Goal: Information Seeking & Learning: Check status

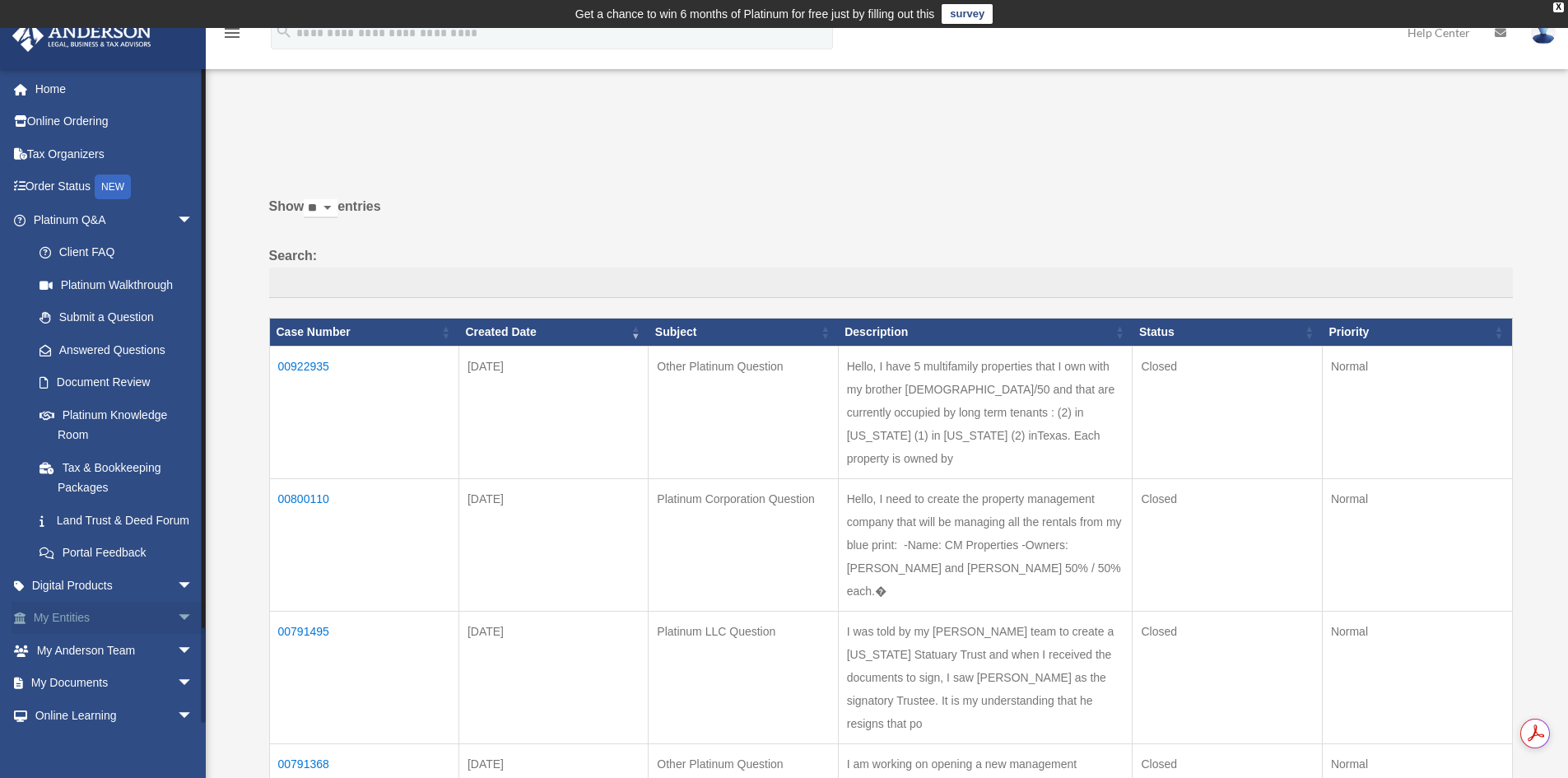
click at [177, 635] on span "arrow_drop_down" at bounding box center [194, 619] width 33 height 34
click at [114, 666] on link "Overview" at bounding box center [121, 651] width 195 height 33
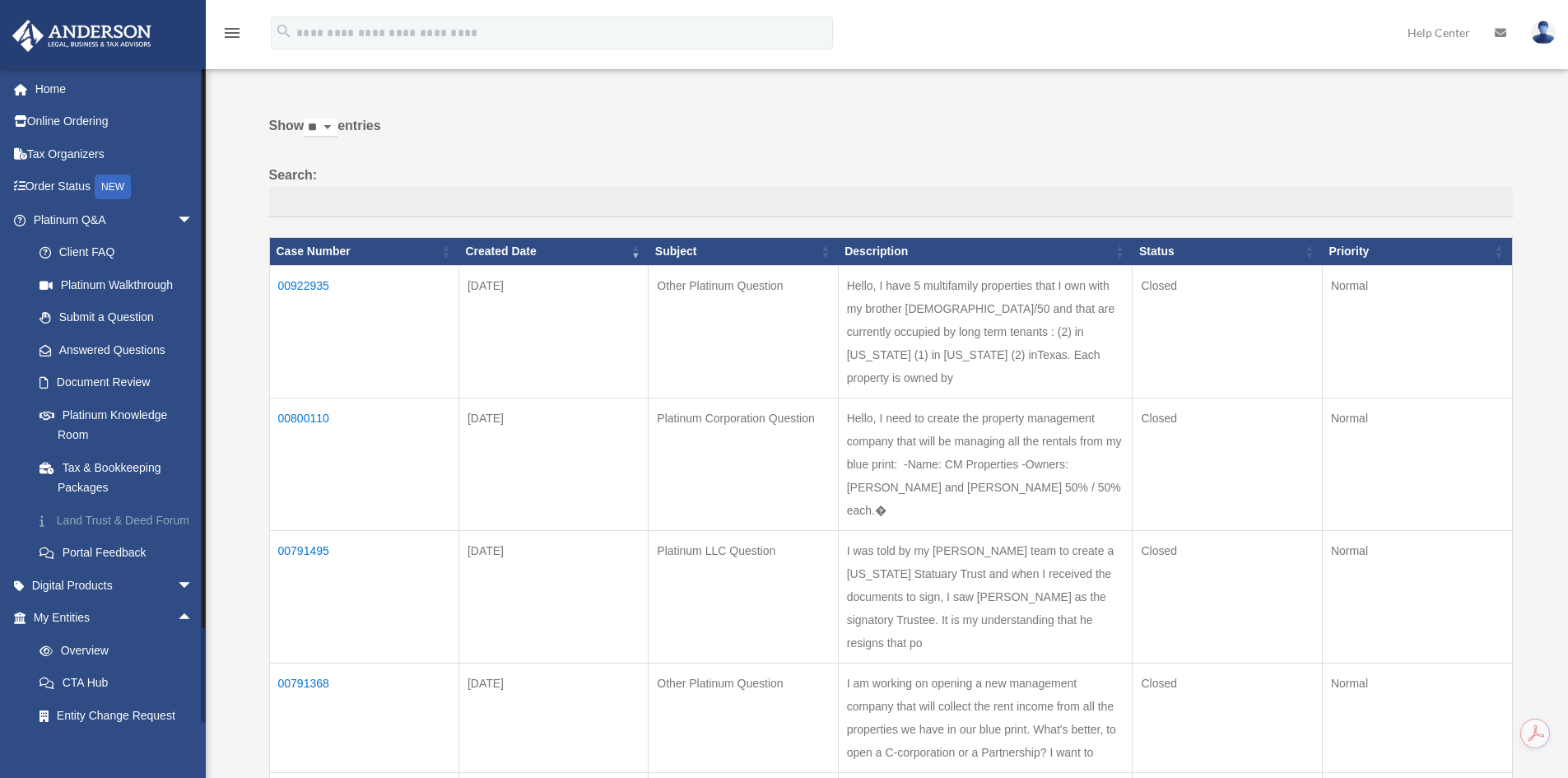
scroll to position [329, 0]
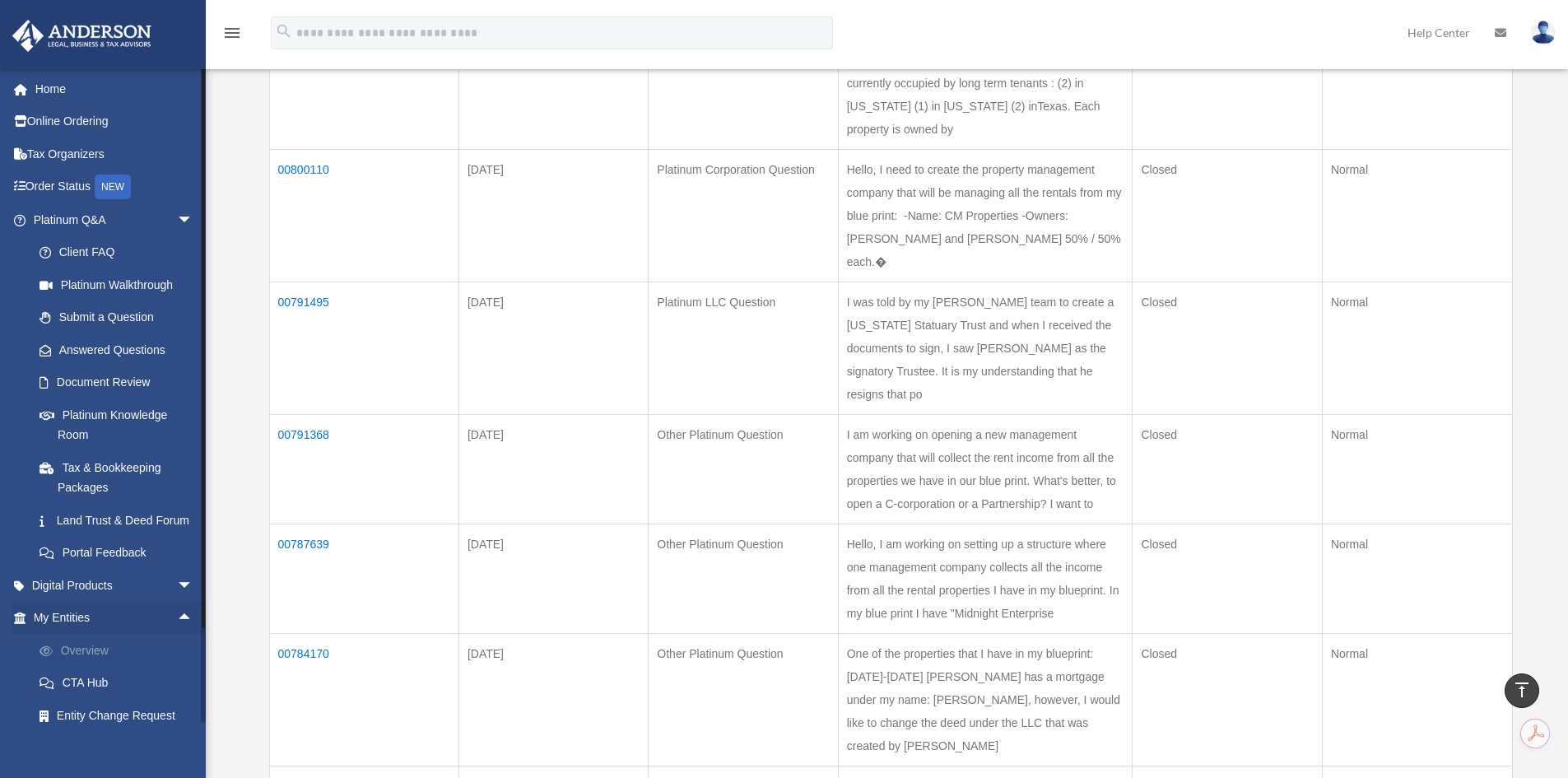
click at [84, 665] on link "Overview" at bounding box center [121, 651] width 195 height 33
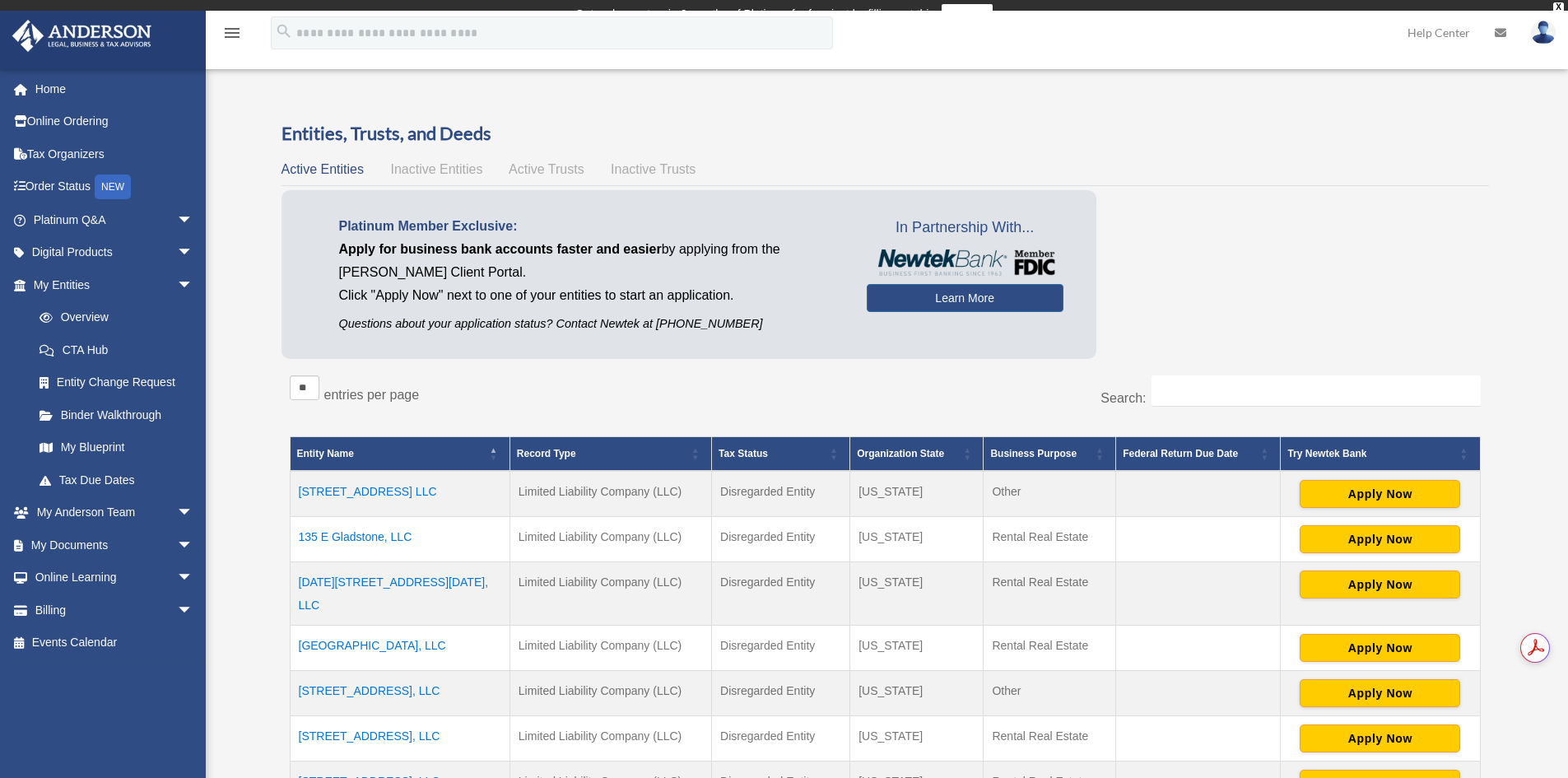
click at [1173, 309] on div "Platinum Member Exclusive: Apply for business bank accounts faster and easier b…" at bounding box center [885, 278] width 1208 height 177
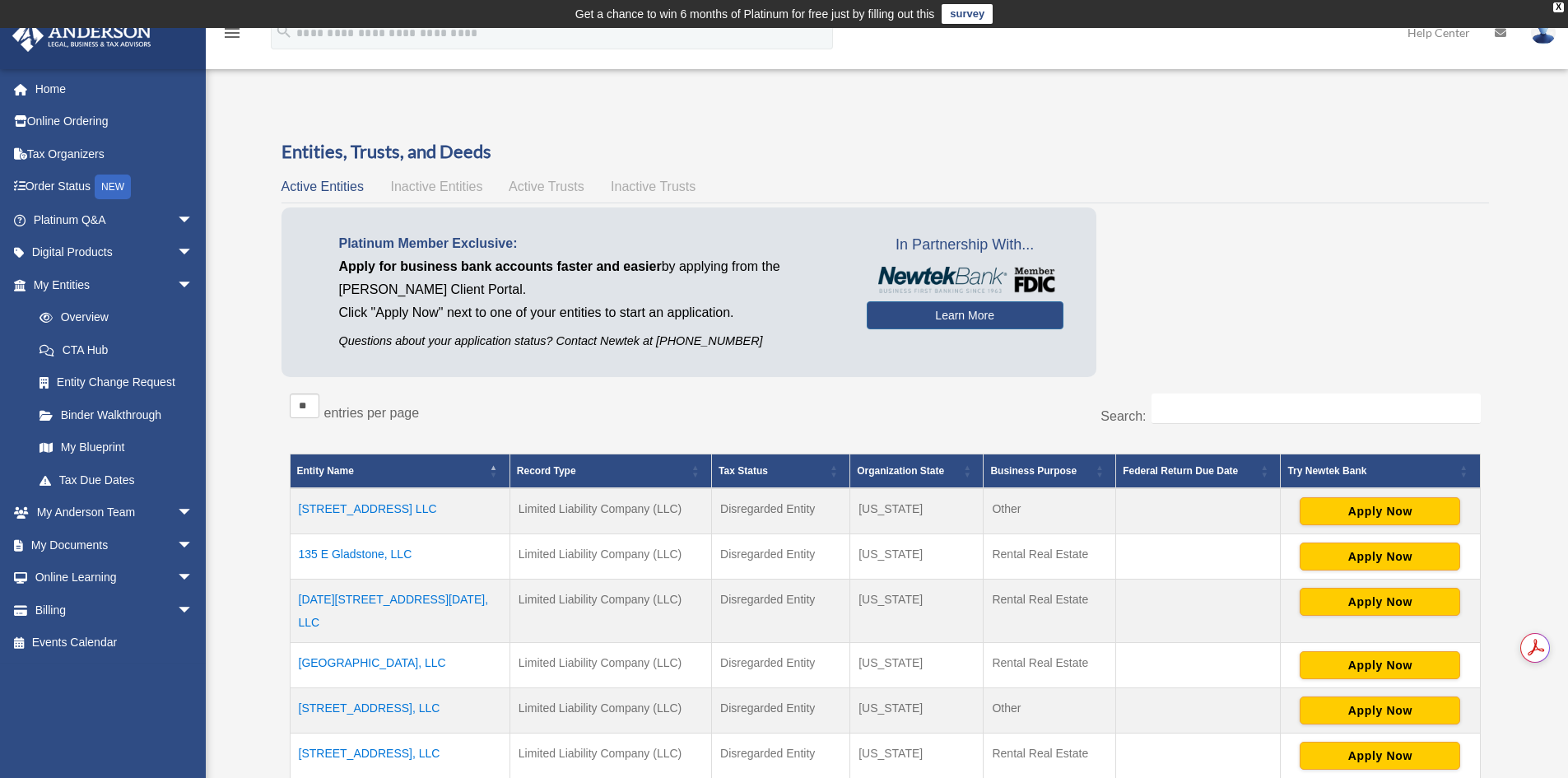
click at [369, 645] on td "[GEOGRAPHIC_DATA], LLC" at bounding box center [399, 665] width 219 height 45
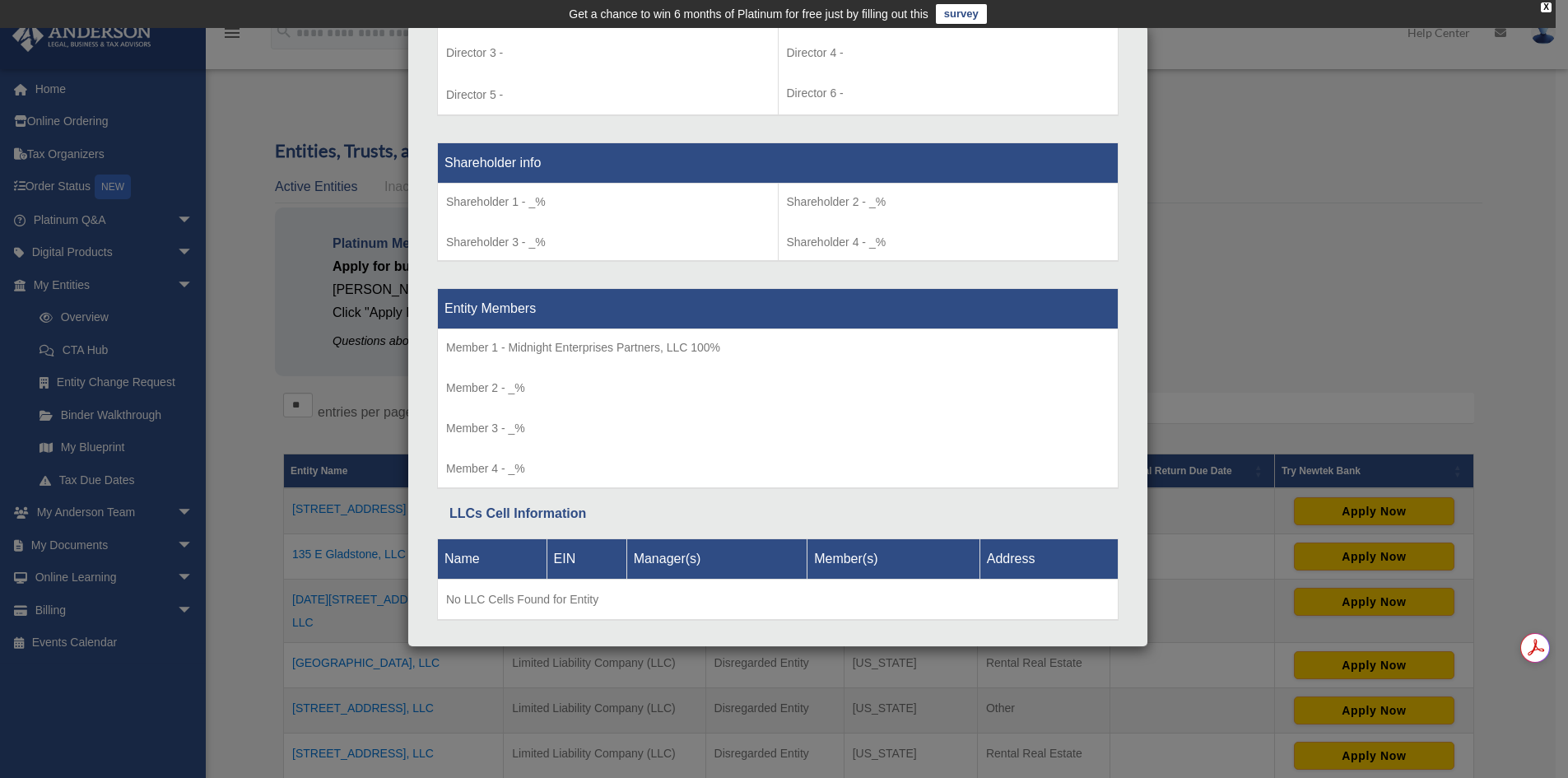
scroll to position [1279, 0]
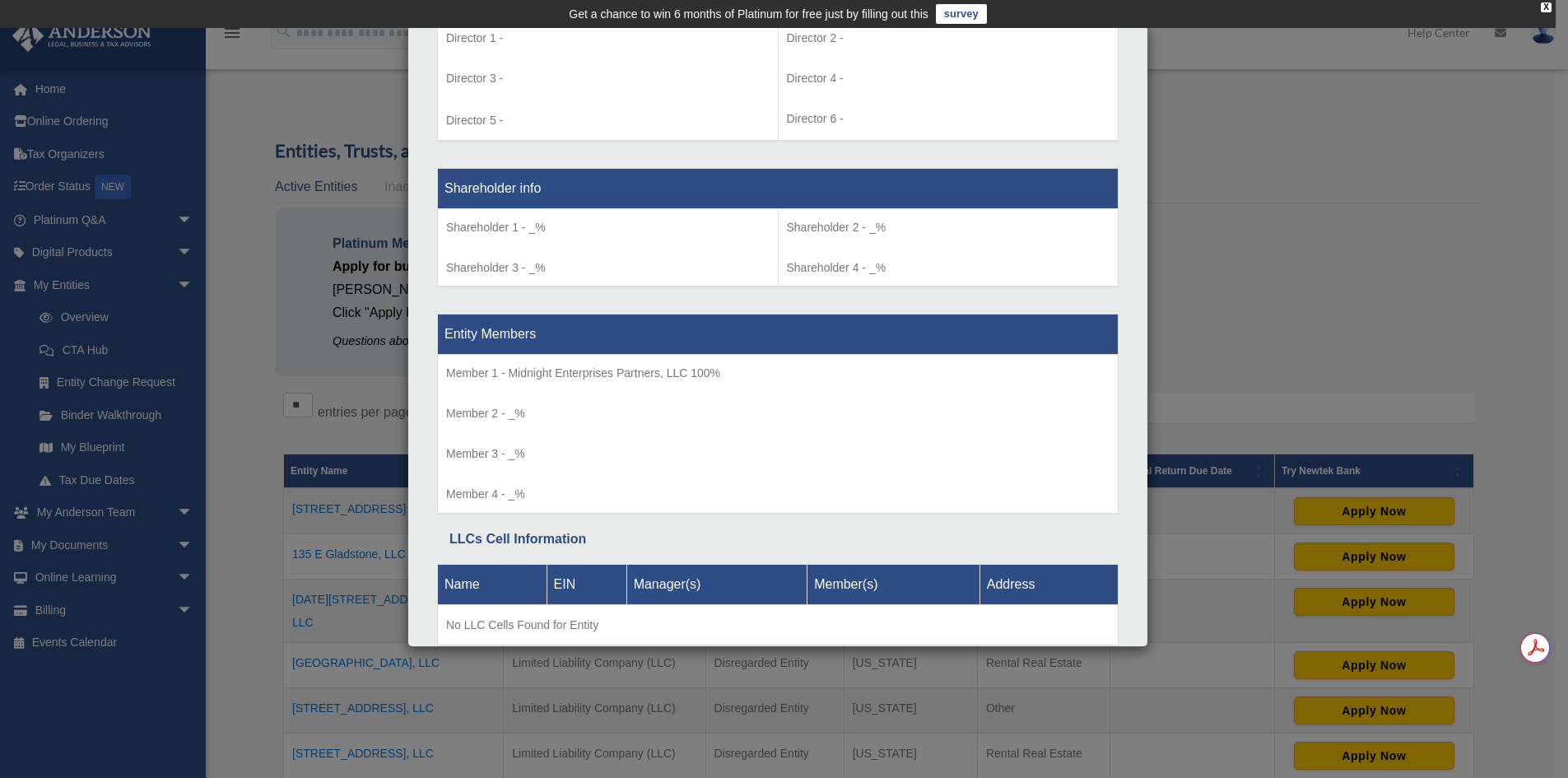
click at [1375, 191] on div "Details × Articles Sent Organizational Date" at bounding box center [784, 389] width 1568 height 778
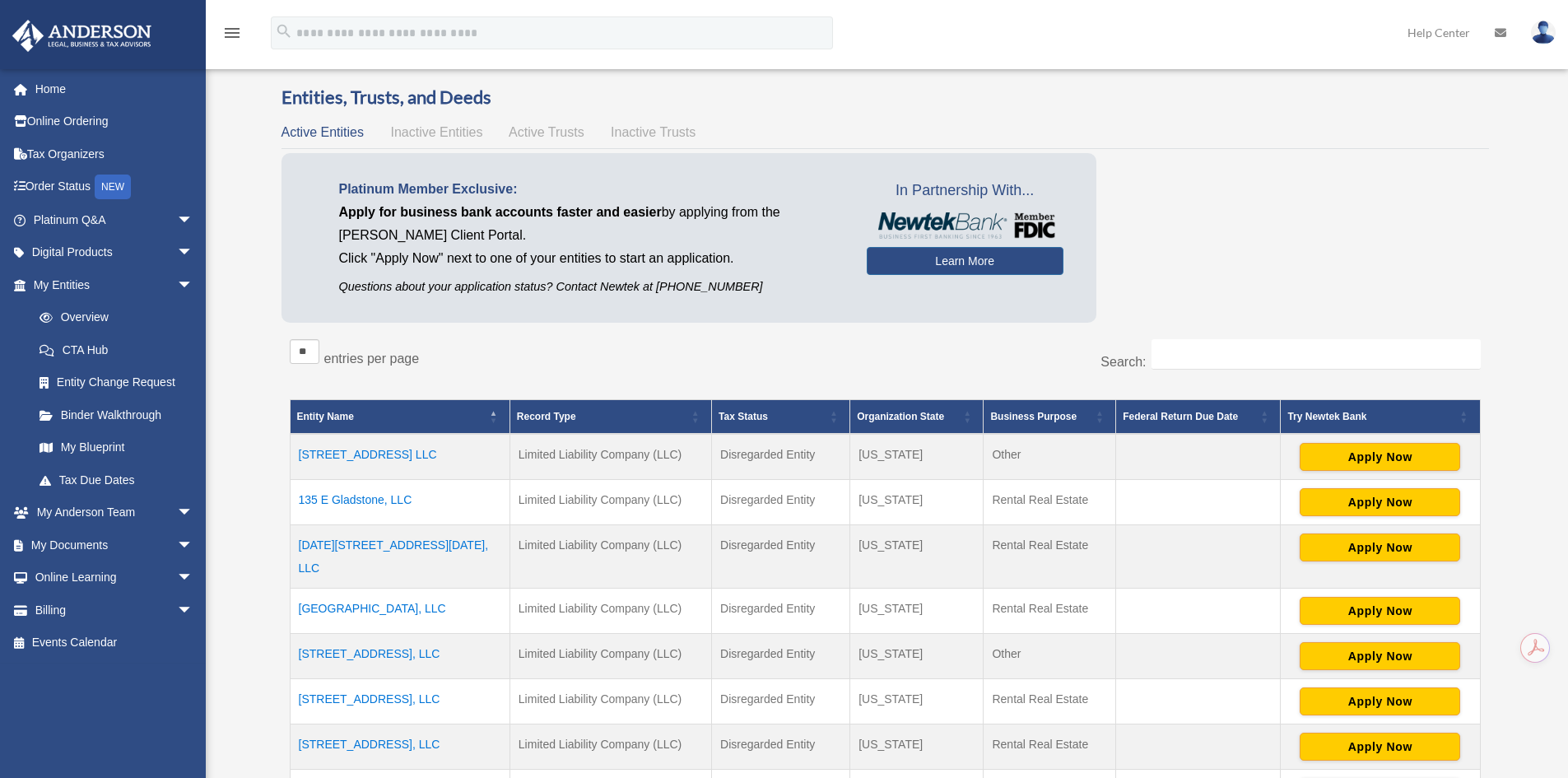
scroll to position [82, 0]
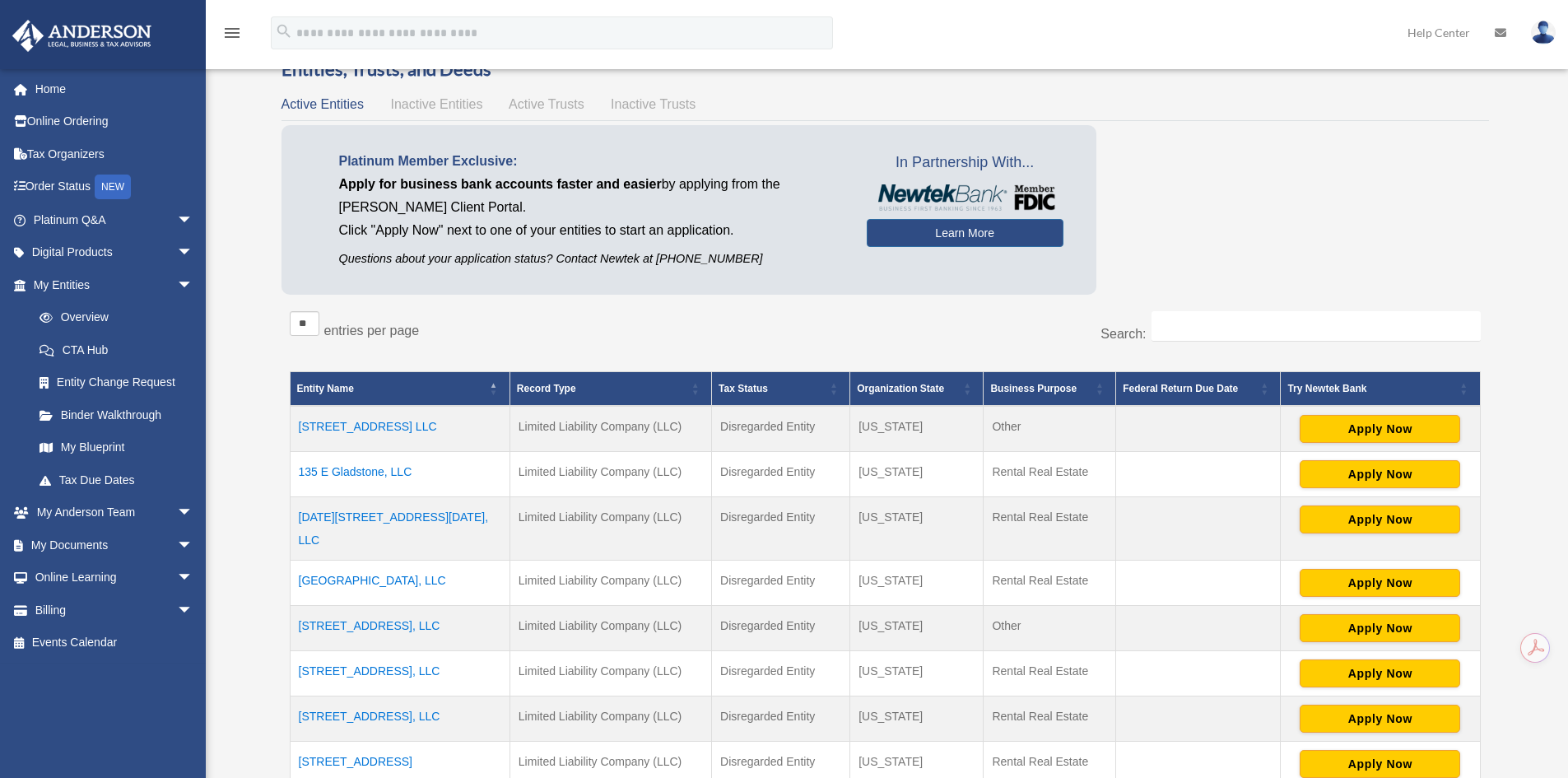
click at [1200, 257] on div "Platinum Member Exclusive: Apply for business bank accounts faster and easier b…" at bounding box center [885, 214] width 1208 height 177
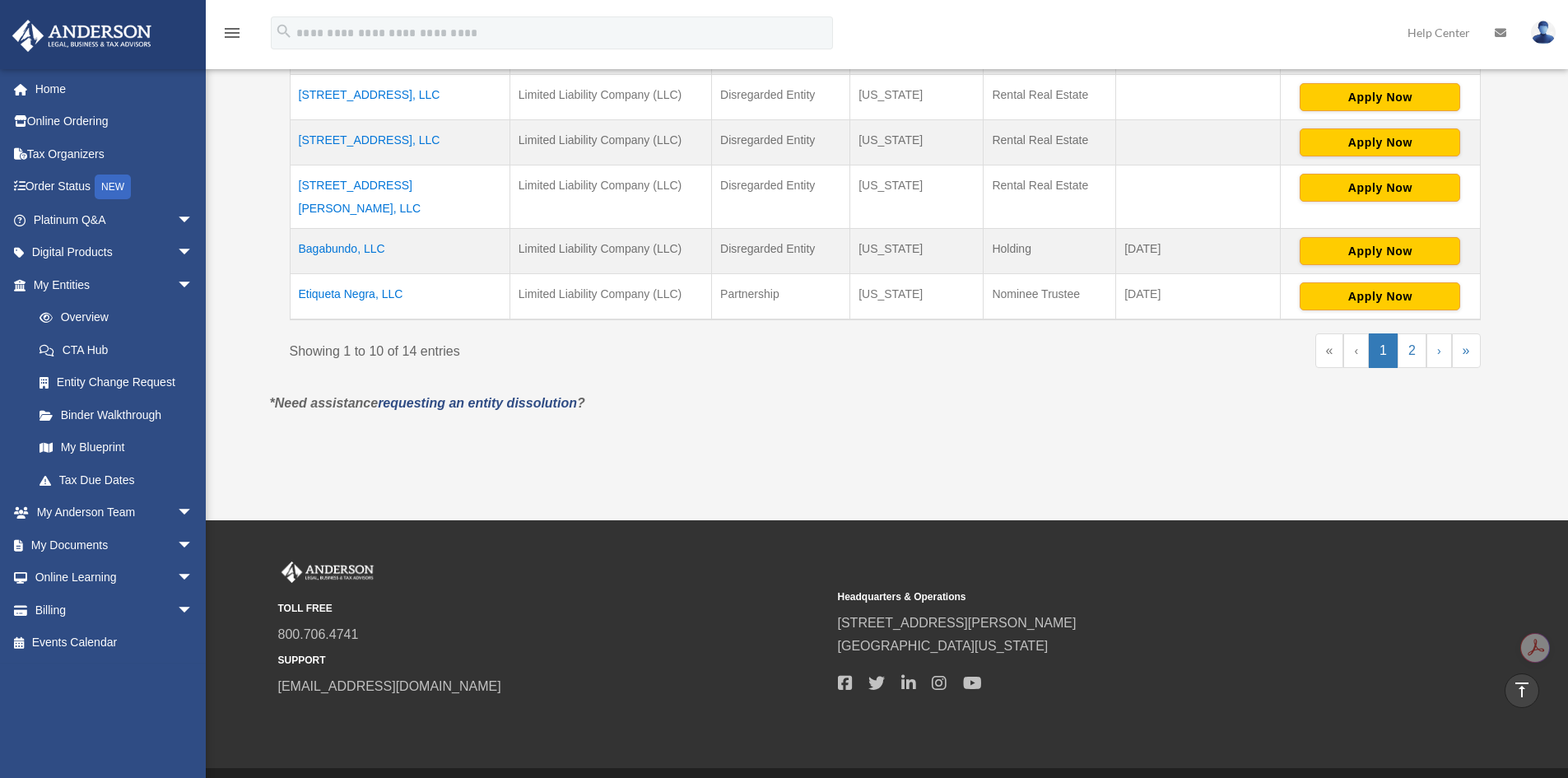
scroll to position [494, 0]
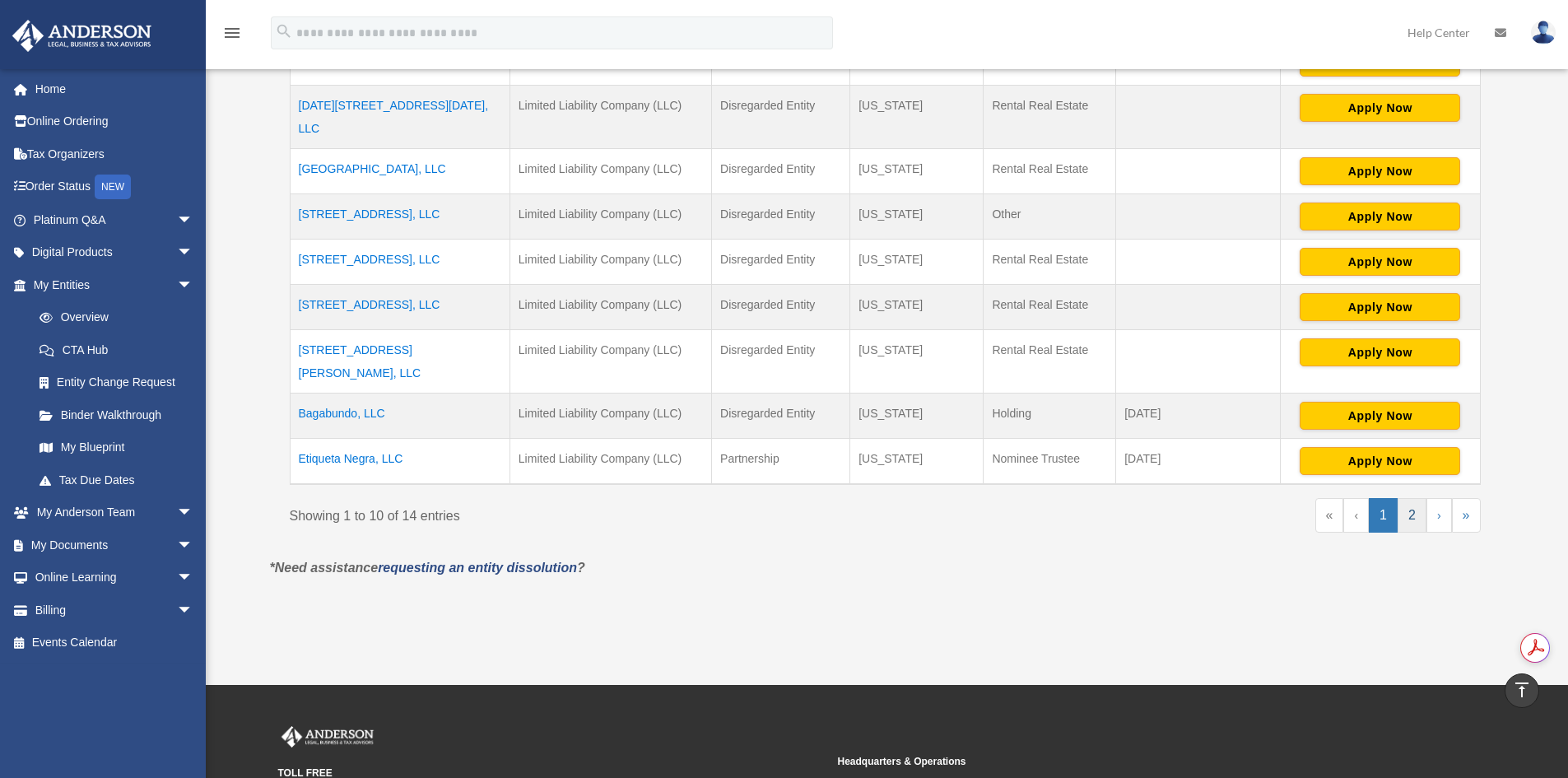
click at [1413, 498] on link "2" at bounding box center [1411, 515] width 29 height 35
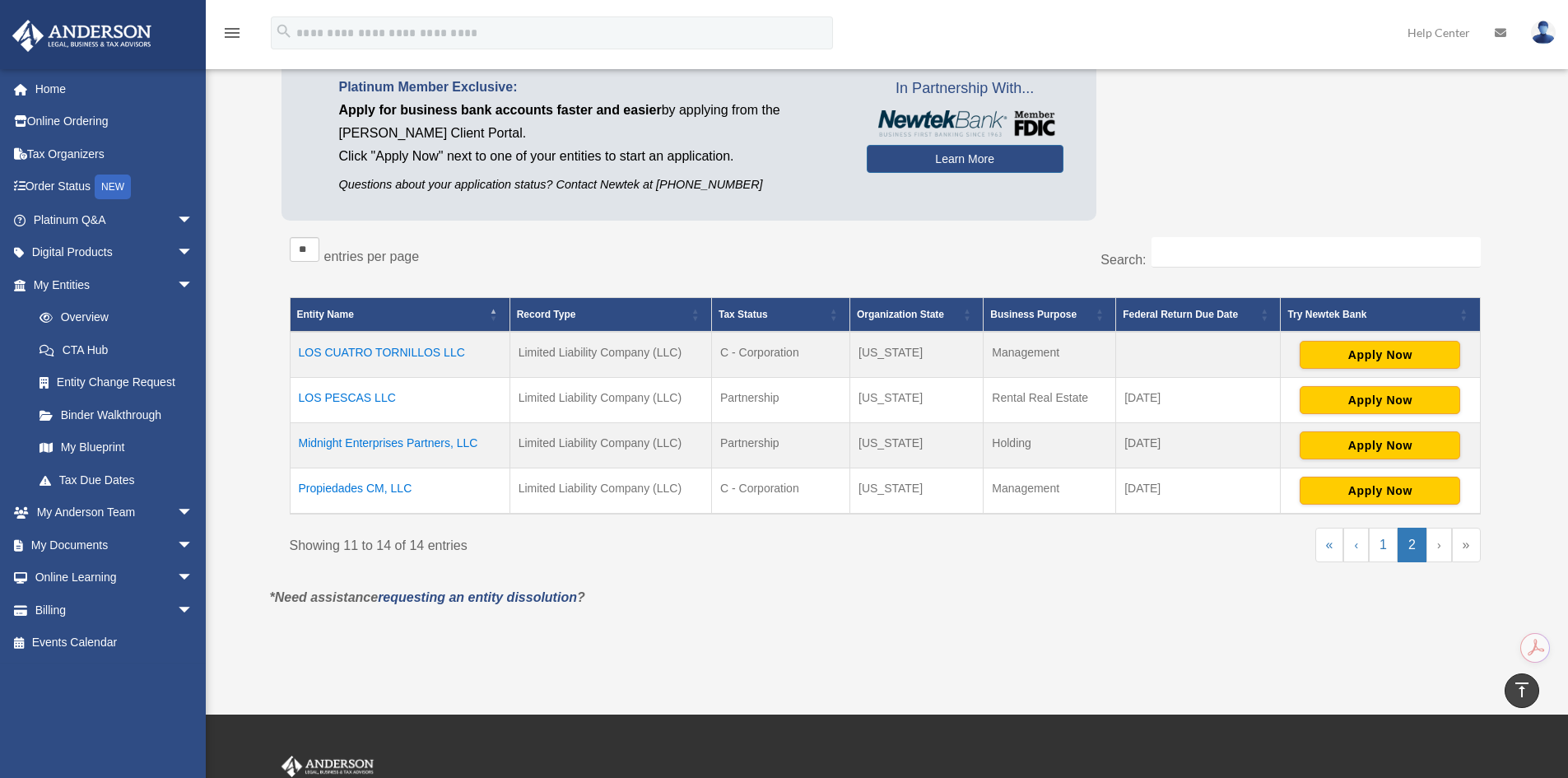
scroll to position [155, 0]
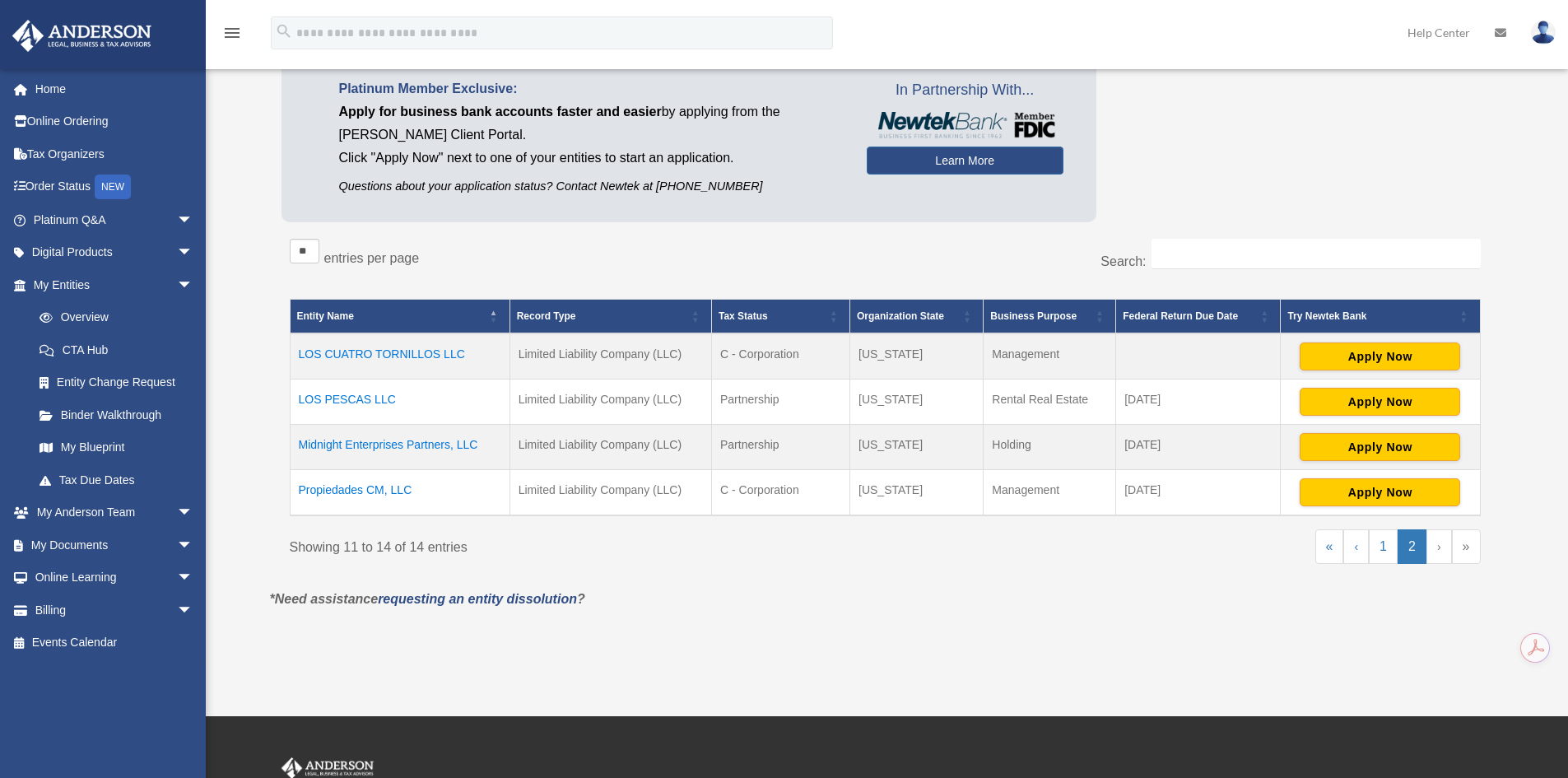
click at [423, 445] on td "Midnight Enterprises Partners, LLC" at bounding box center [399, 447] width 219 height 45
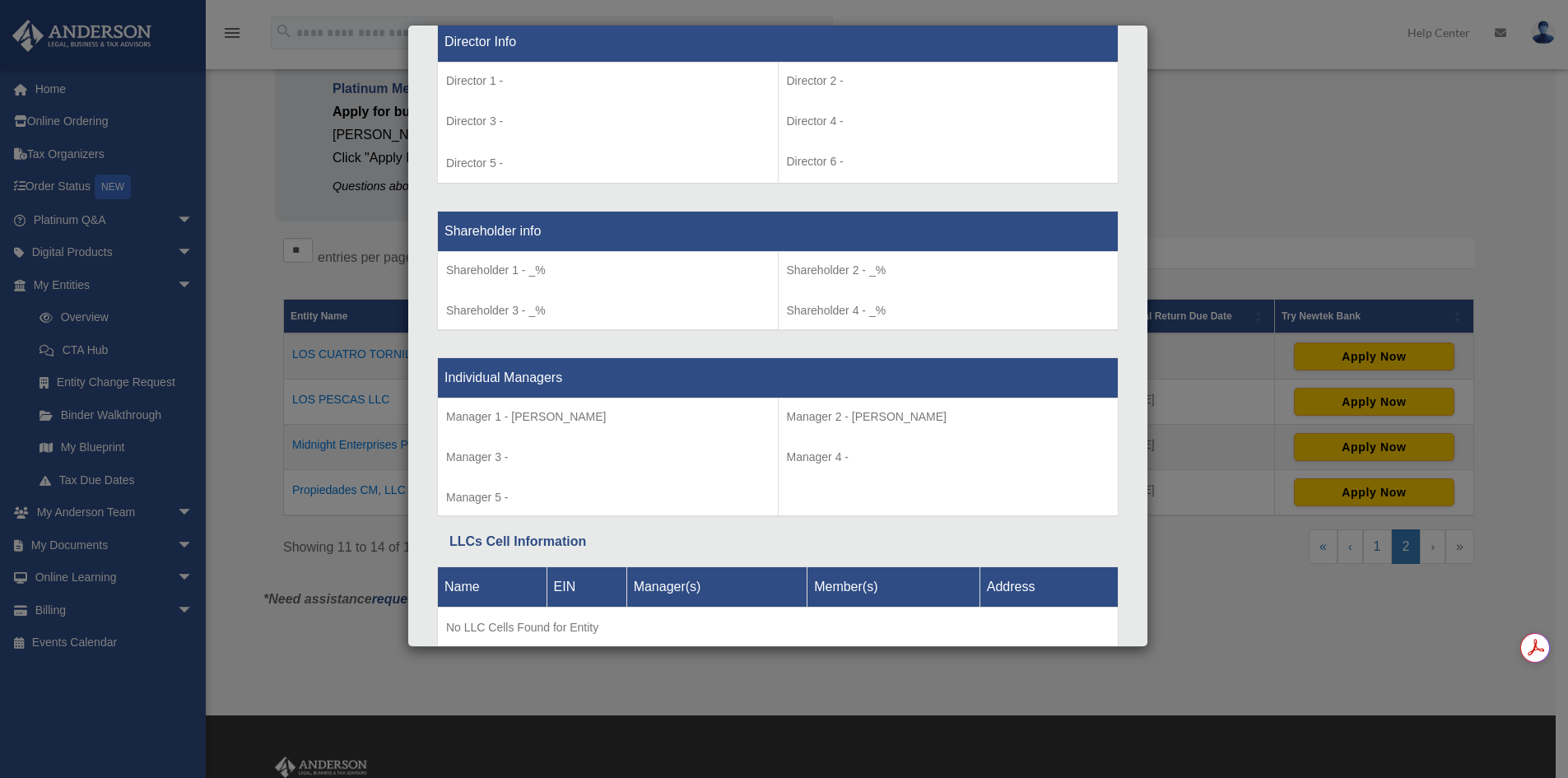
scroll to position [1281, 0]
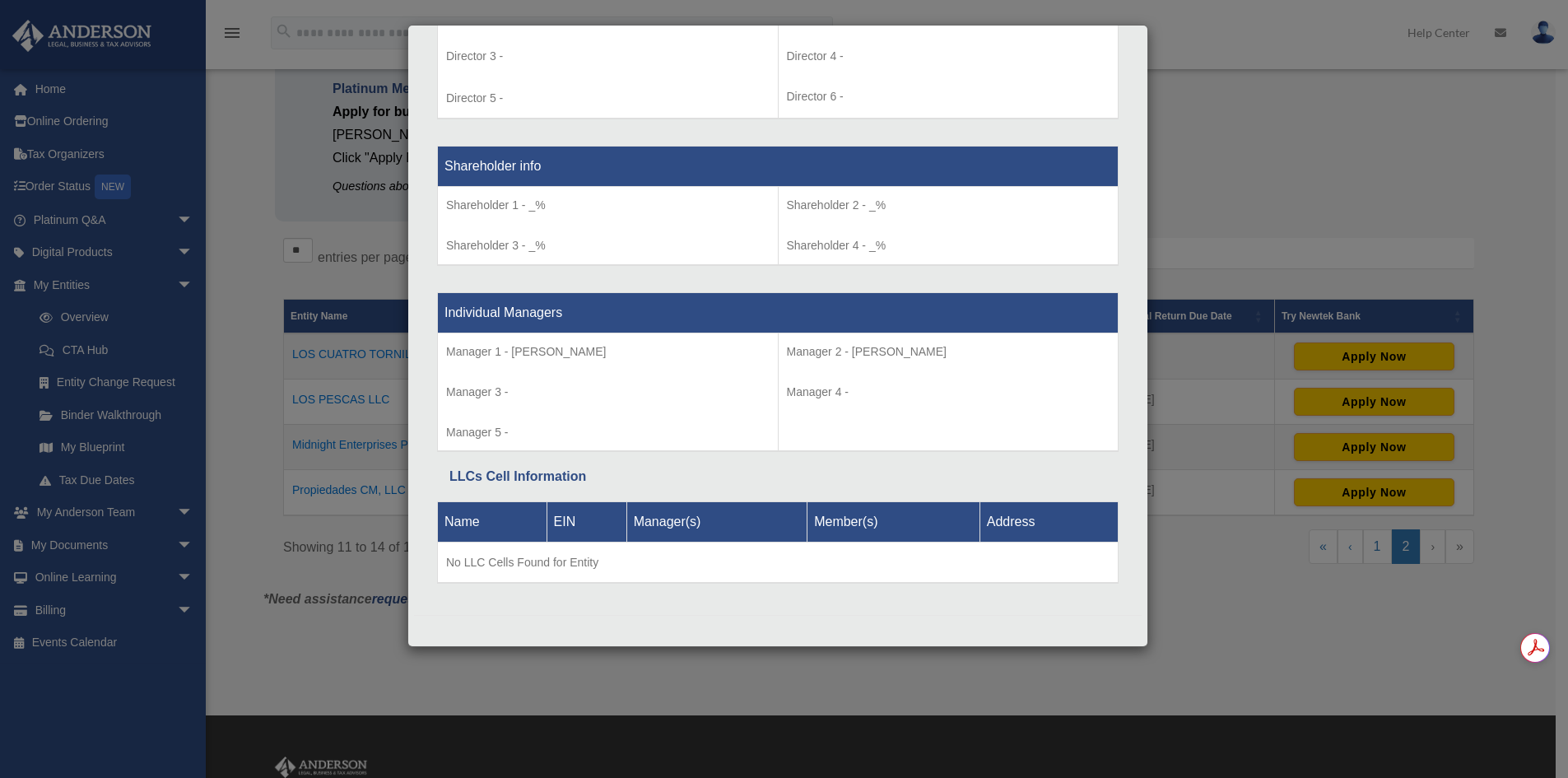
click at [1322, 92] on div "Details × Articles Sent Organizational Date" at bounding box center [784, 389] width 1568 height 778
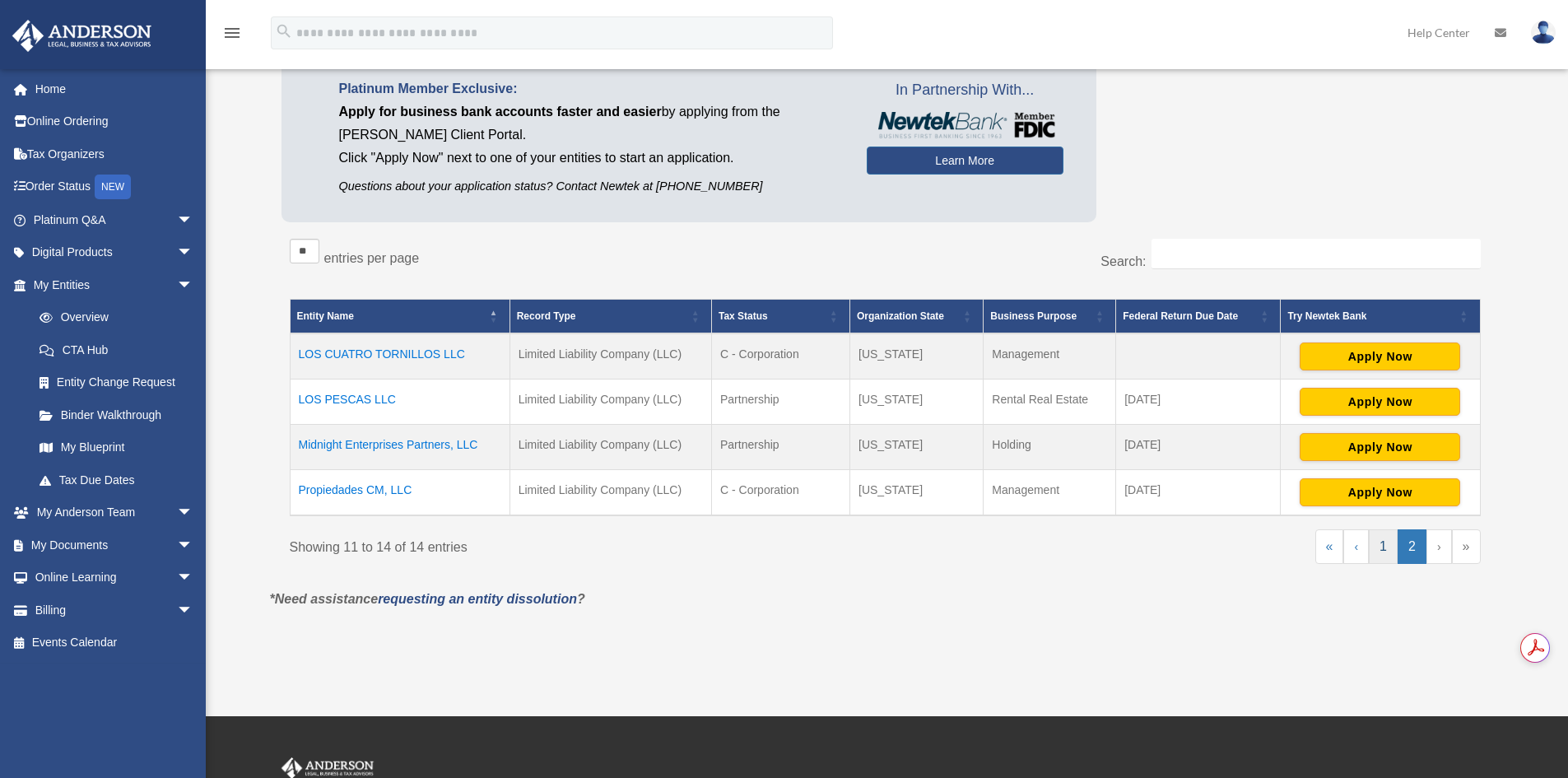
click at [1386, 547] on link "1" at bounding box center [1383, 547] width 29 height 35
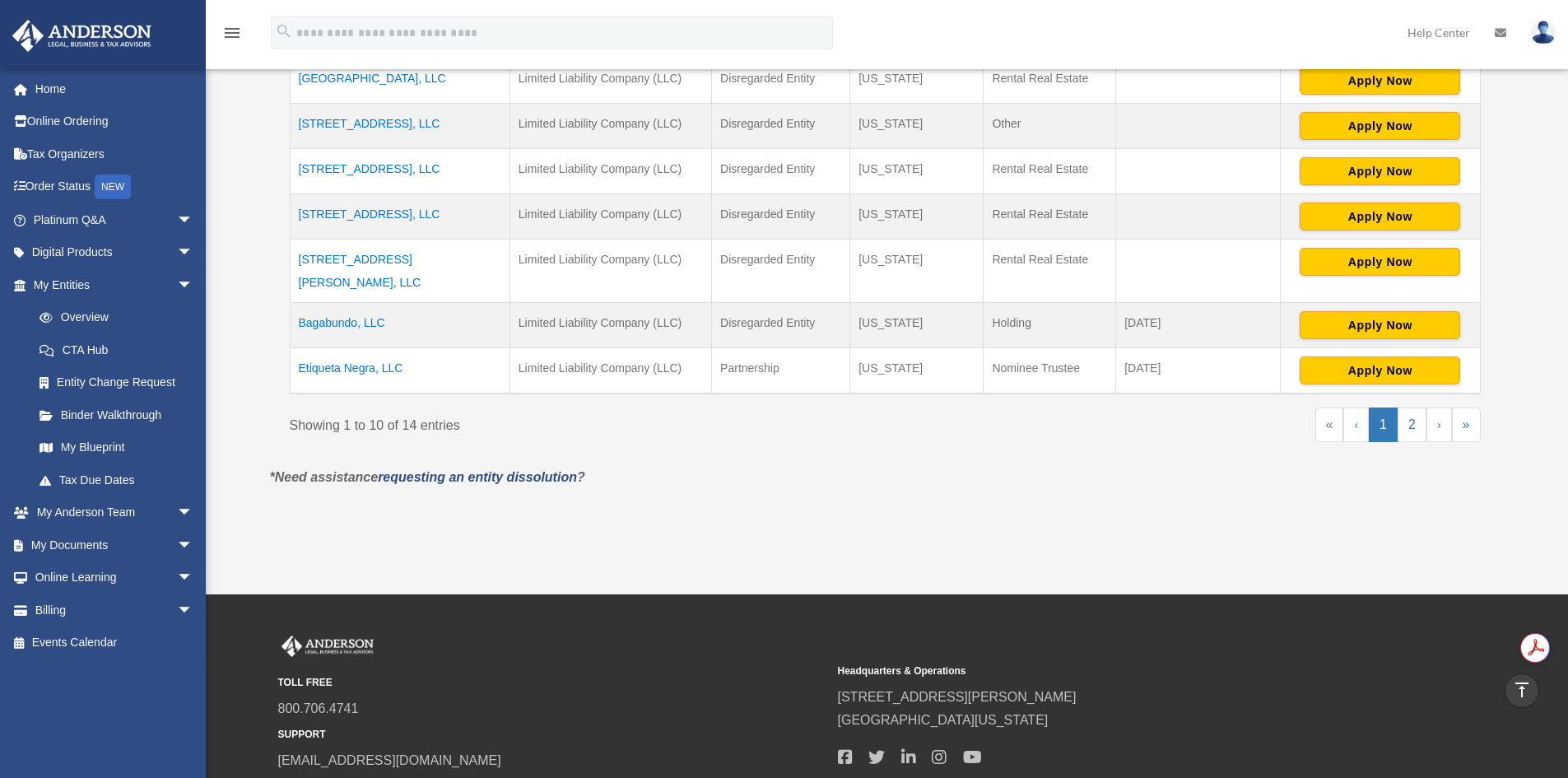
click at [363, 348] on td "Etiqueta Negra, LLC" at bounding box center [399, 371] width 219 height 46
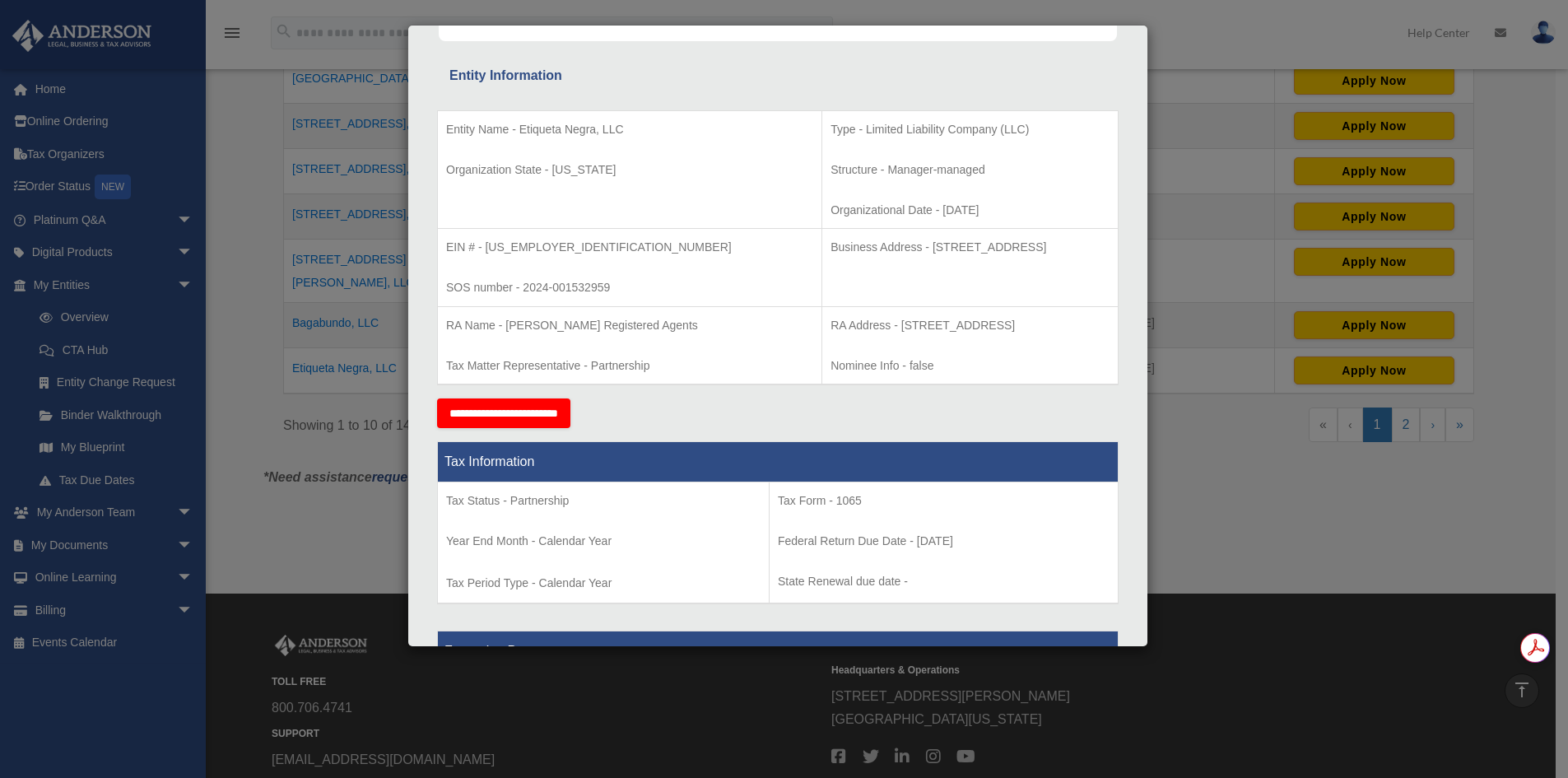
scroll to position [272, 0]
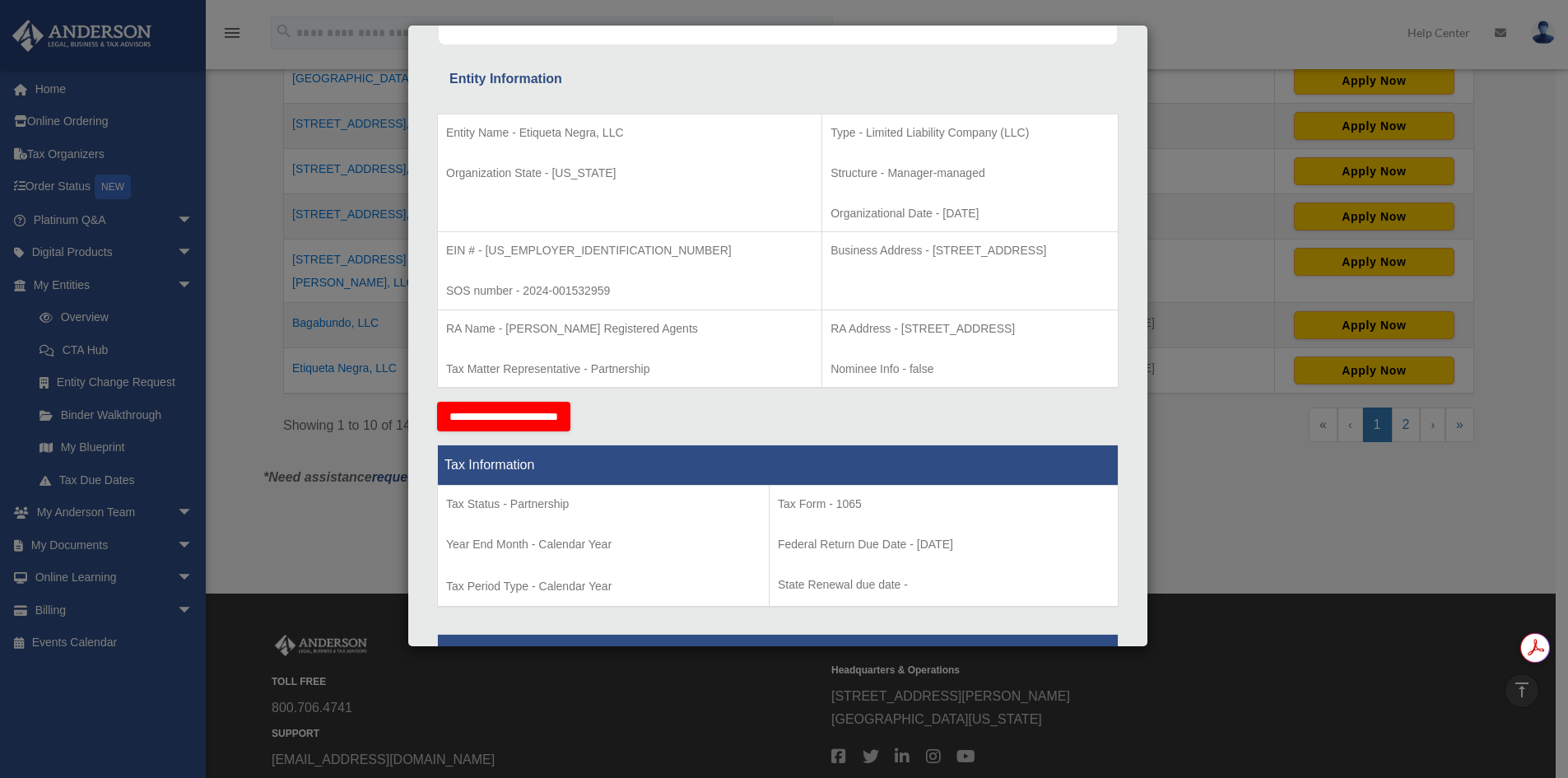
click at [1148, 109] on div "Details × Articles Sent" at bounding box center [778, 336] width 741 height 622
click at [1202, 119] on div "Details × Articles Sent Organizational Date" at bounding box center [784, 389] width 1568 height 778
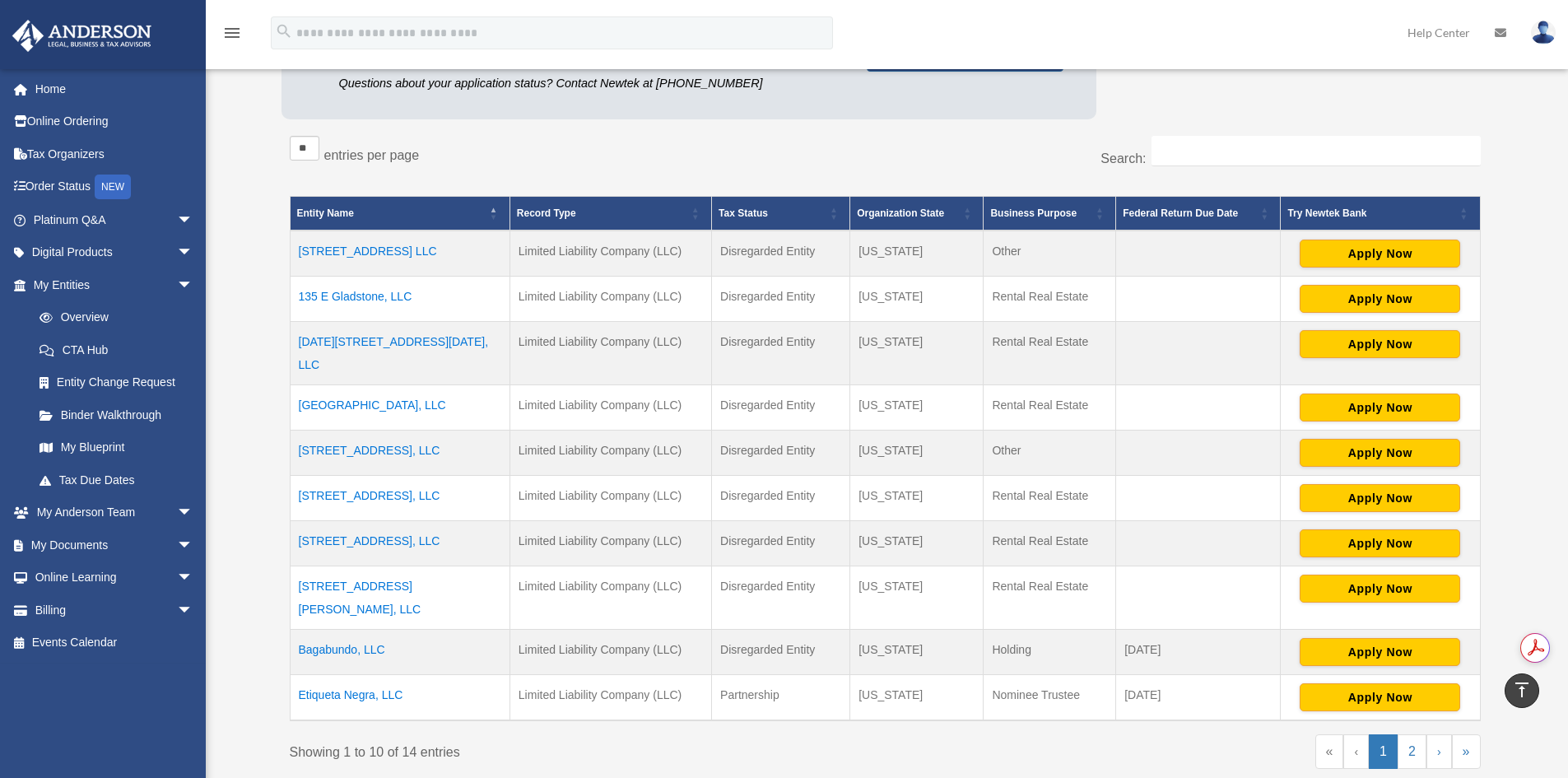
scroll to position [255, 0]
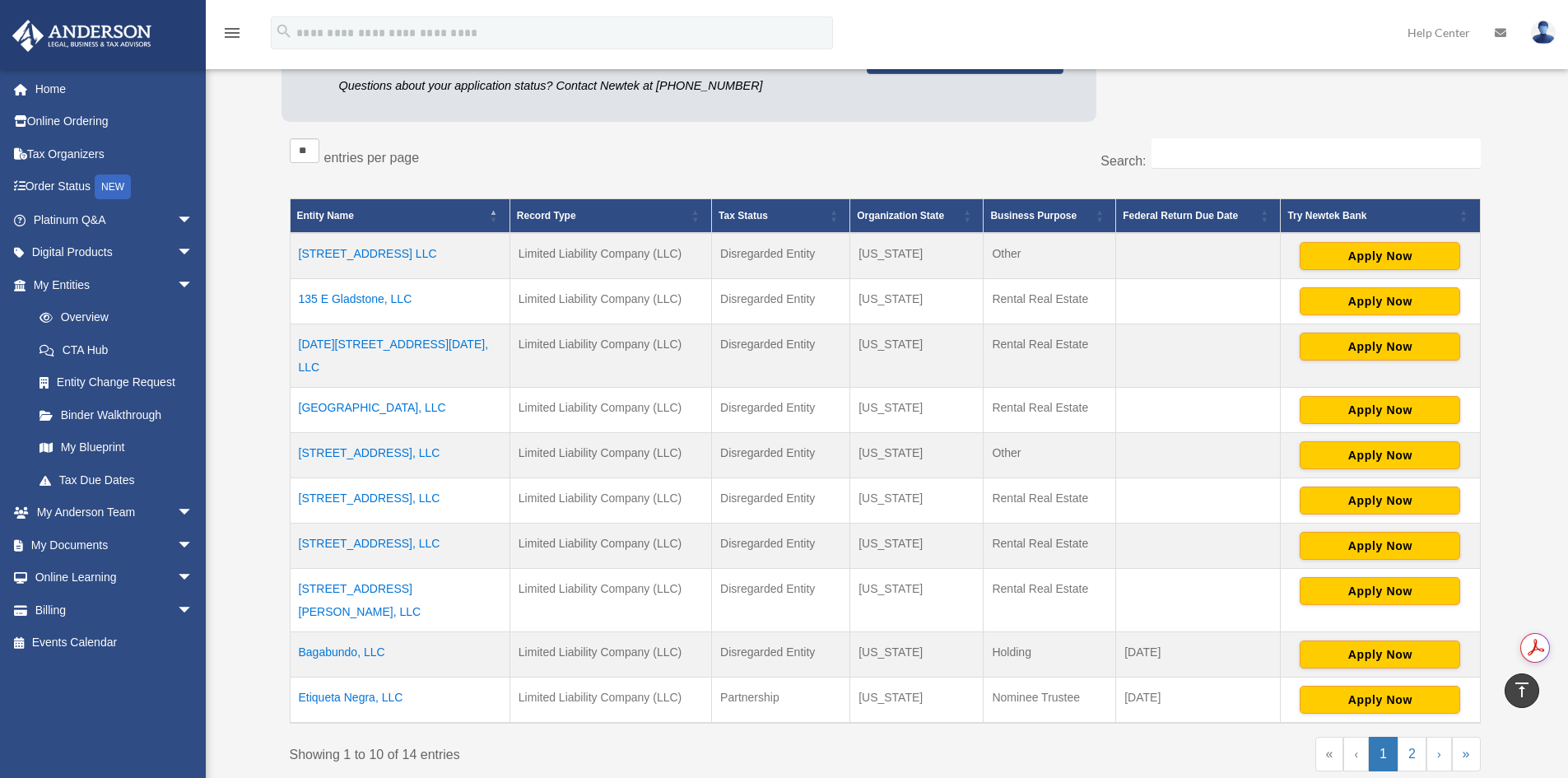
click at [427, 389] on td "[GEOGRAPHIC_DATA], LLC" at bounding box center [399, 410] width 219 height 45
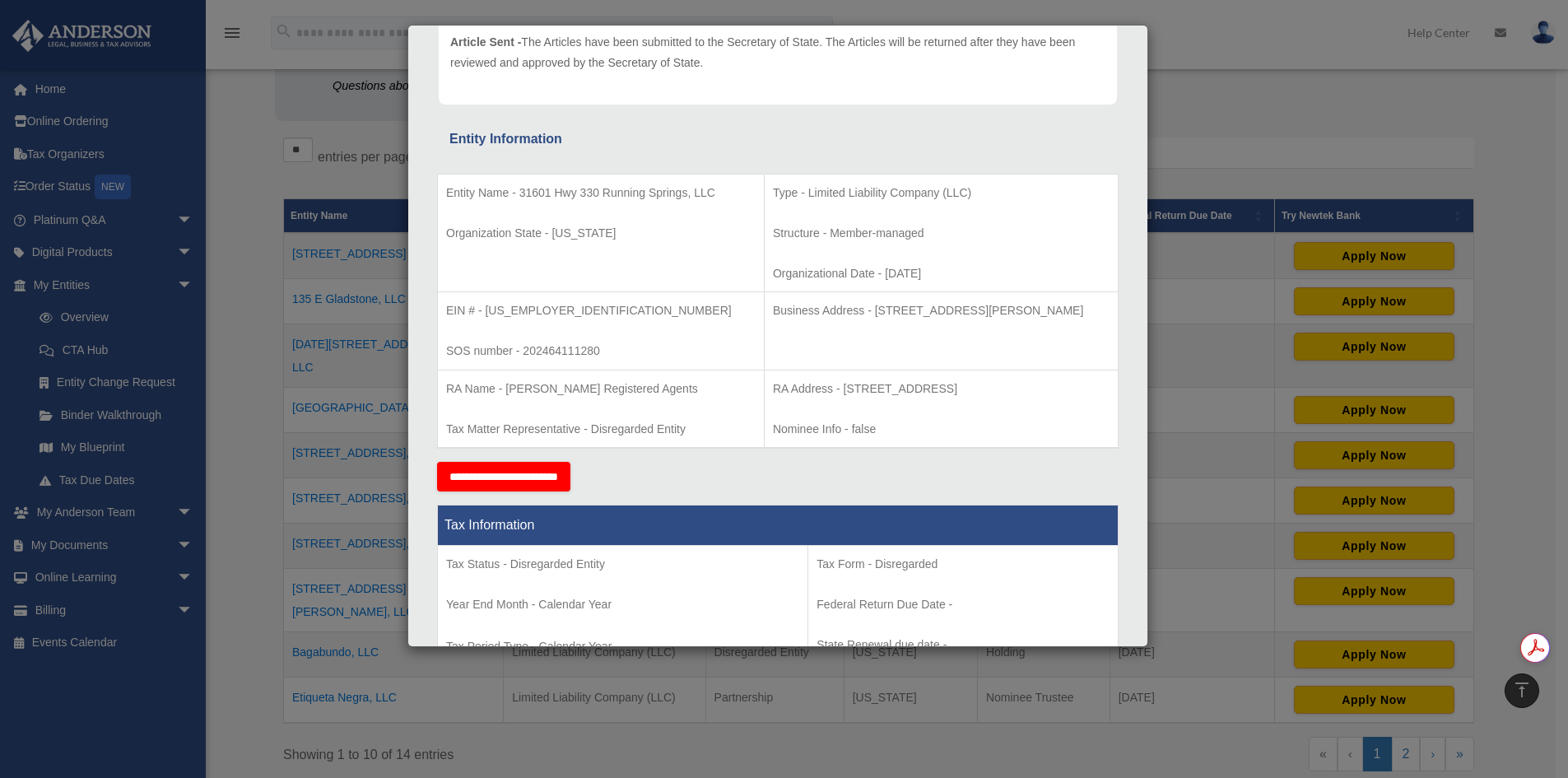
scroll to position [247, 0]
